Goal: Task Accomplishment & Management: Complete application form

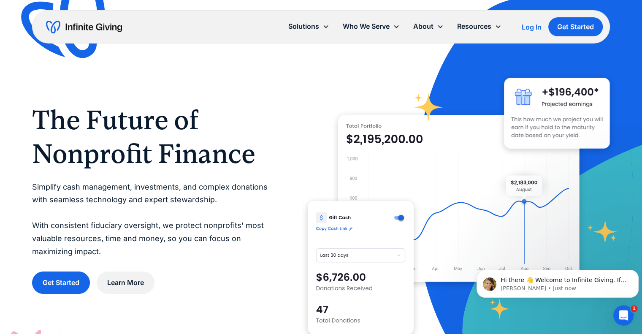
click at [533, 28] on div "Log In" at bounding box center [532, 27] width 20 height 7
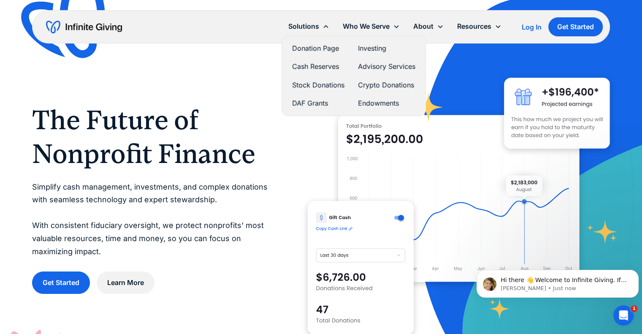
click at [309, 86] on link "Stock Donations" at bounding box center [318, 84] width 52 height 11
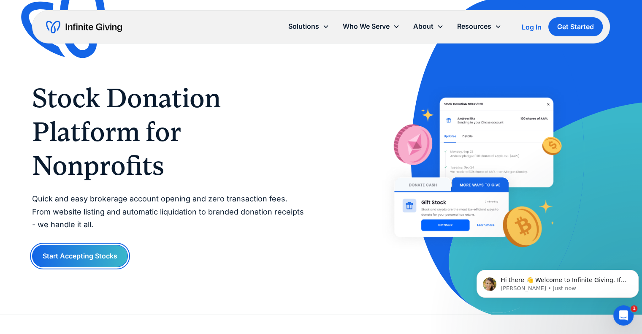
click at [100, 254] on link "Start Accepting Stocks" at bounding box center [80, 256] width 96 height 22
